Goal: Book appointment/travel/reservation

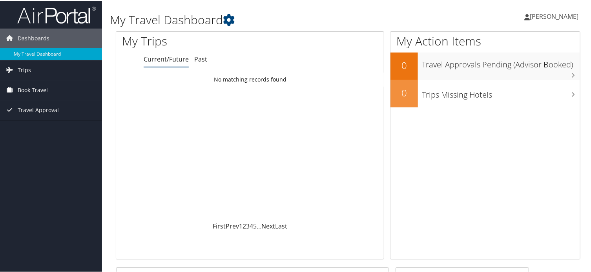
click at [41, 90] on span "Book Travel" at bounding box center [33, 90] width 30 height 20
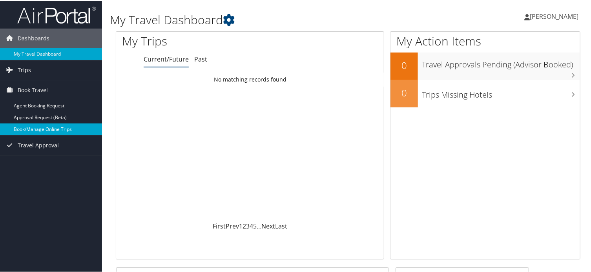
click at [44, 126] on link "Book/Manage Online Trips" at bounding box center [51, 129] width 102 height 12
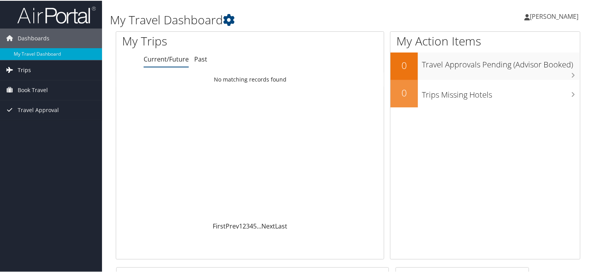
click at [24, 68] on span "Trips" at bounding box center [24, 70] width 13 height 20
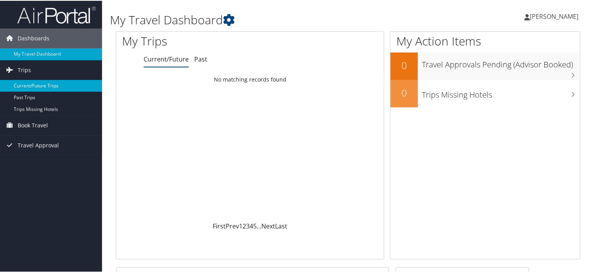
click at [38, 85] on link "Current/Future Trips" at bounding box center [51, 85] width 102 height 12
